Goal: Find specific page/section: Find specific page/section

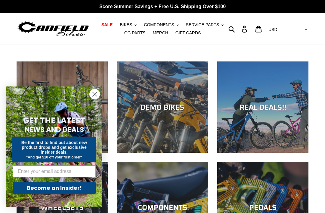
click at [92, 97] on circle "Close dialog" at bounding box center [95, 94] width 10 height 10
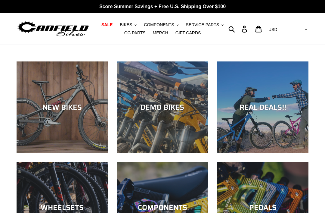
click at [127, 30] on span "GG PARTS" at bounding box center [134, 32] width 21 height 5
click at [127, 25] on span "BIKES" at bounding box center [126, 24] width 12 height 5
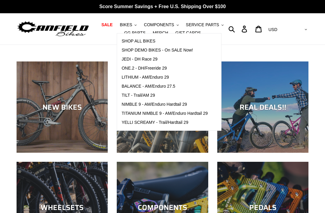
click at [126, 26] on span "BIKES" at bounding box center [126, 24] width 12 height 5
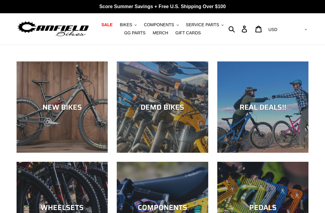
click at [124, 24] on span "BIKES" at bounding box center [126, 24] width 12 height 5
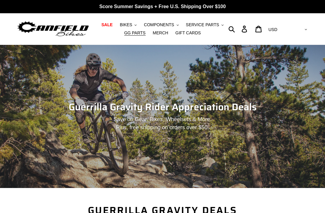
click at [126, 23] on span "BIKES" at bounding box center [126, 24] width 12 height 5
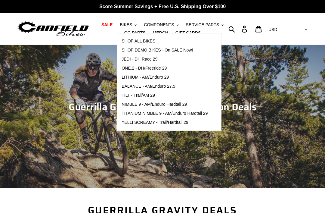
click at [130, 98] on link "TILT - Trail/AM 29" at bounding box center [164, 95] width 95 height 9
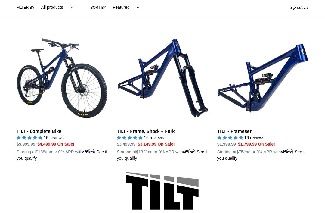
scroll to position [147, 0]
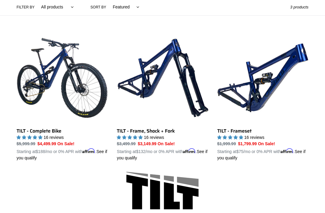
click at [6, 113] on div "TILT - Complete Bike TILT - Complete Bike 16 reviews Regular price $5,999.99 Sa…" at bounding box center [162, 97] width 325 height 129
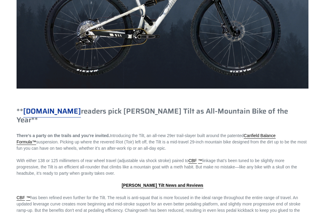
scroll to position [538, 0]
